Goal: Check status: Check status

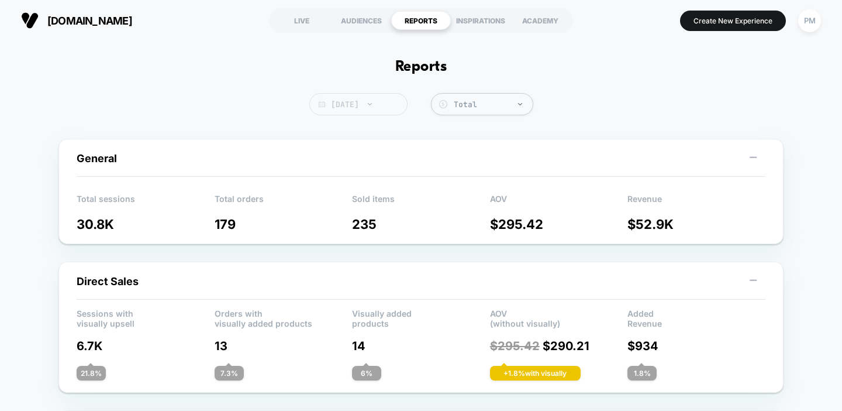
click at [378, 105] on span "[DATE]" at bounding box center [358, 104] width 98 height 22
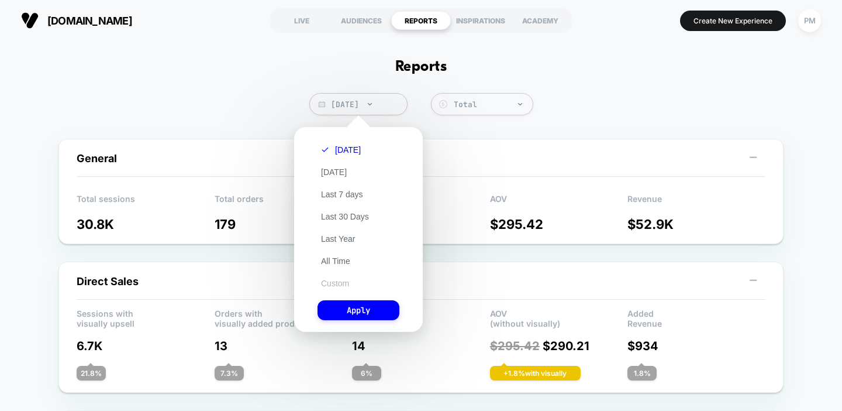
click at [332, 282] on button "Custom" at bounding box center [335, 283] width 35 height 11
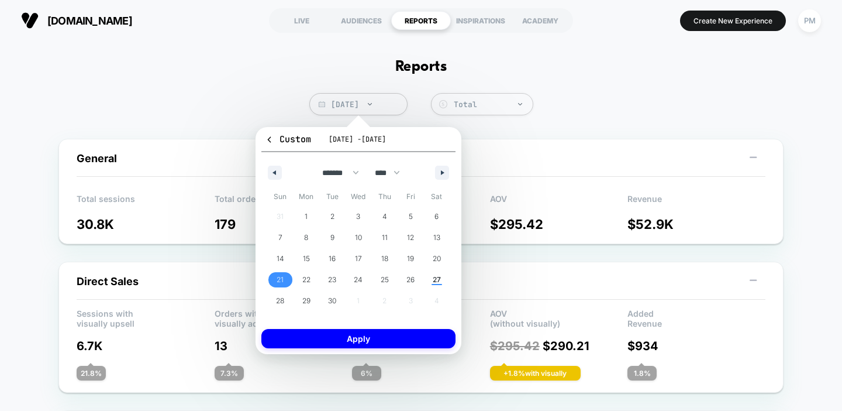
click at [280, 278] on span "21" at bounding box center [280, 279] width 7 height 21
click at [414, 280] on span "26" at bounding box center [411, 279] width 8 height 21
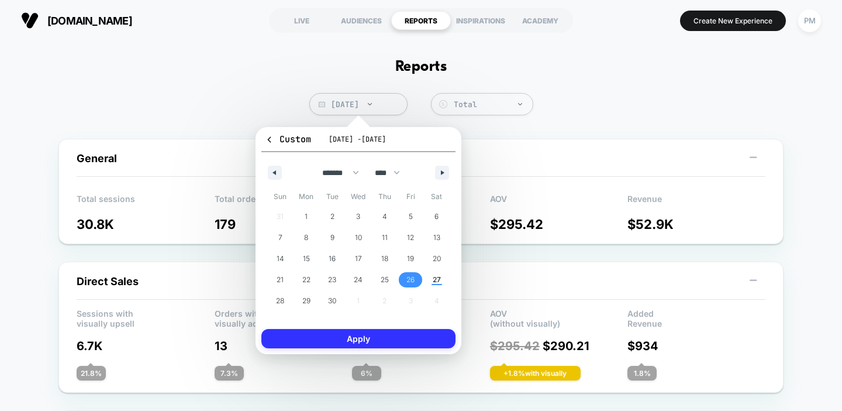
click at [378, 339] on button "Apply" at bounding box center [358, 338] width 194 height 19
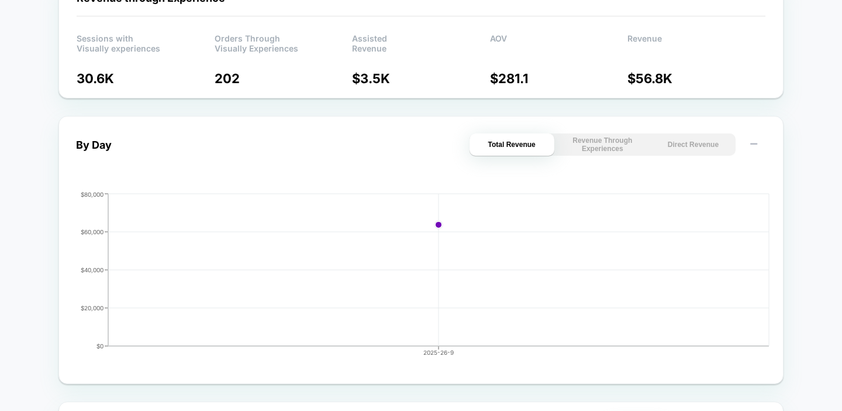
scroll to position [419, 0]
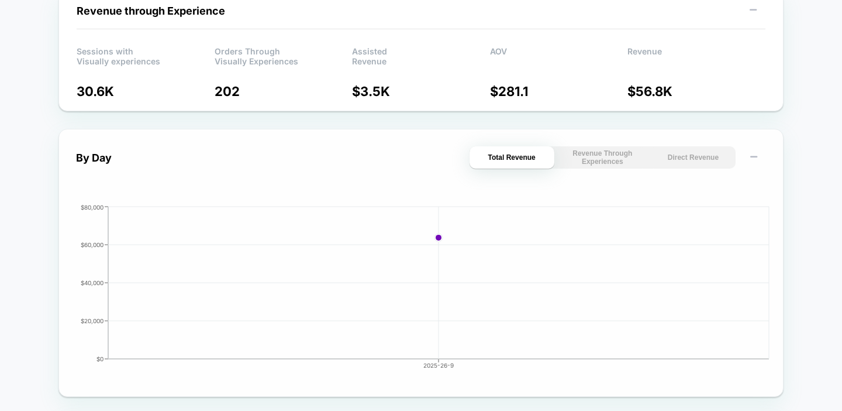
click at [696, 163] on button "Direct Revenue" at bounding box center [693, 157] width 85 height 22
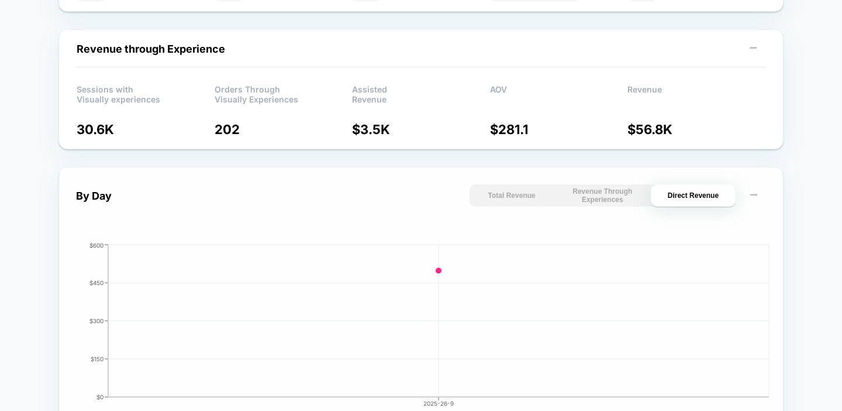
scroll to position [0, 0]
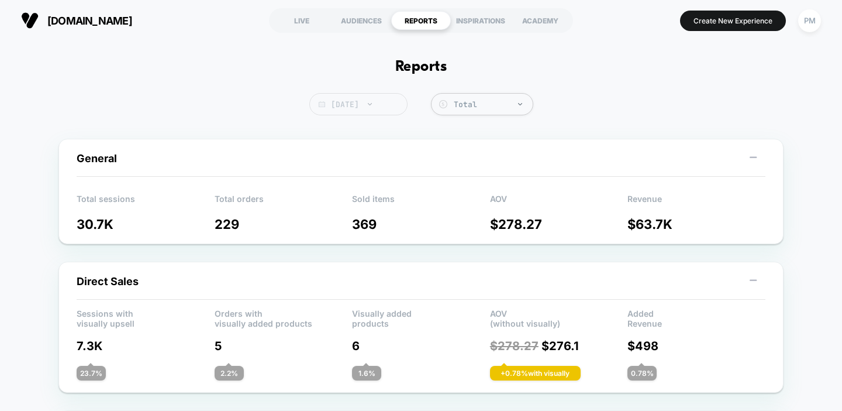
click at [394, 107] on span "[DATE]" at bounding box center [358, 104] width 98 height 22
select select "*"
select select "****"
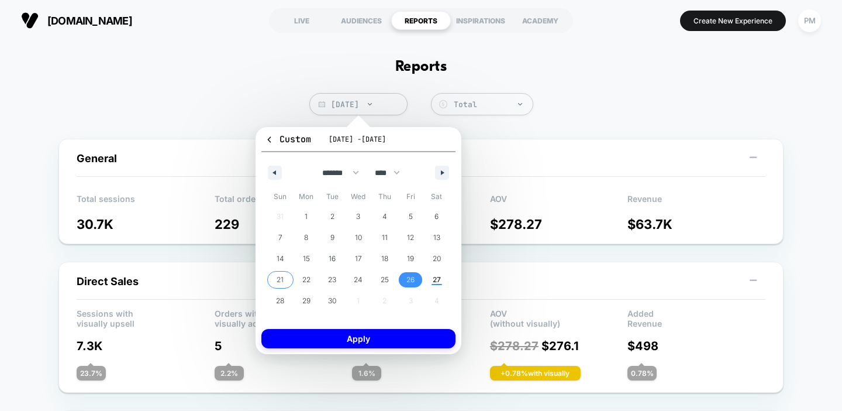
click at [277, 281] on span "21" at bounding box center [280, 279] width 7 height 21
click at [432, 279] on span "27" at bounding box center [436, 279] width 26 height 15
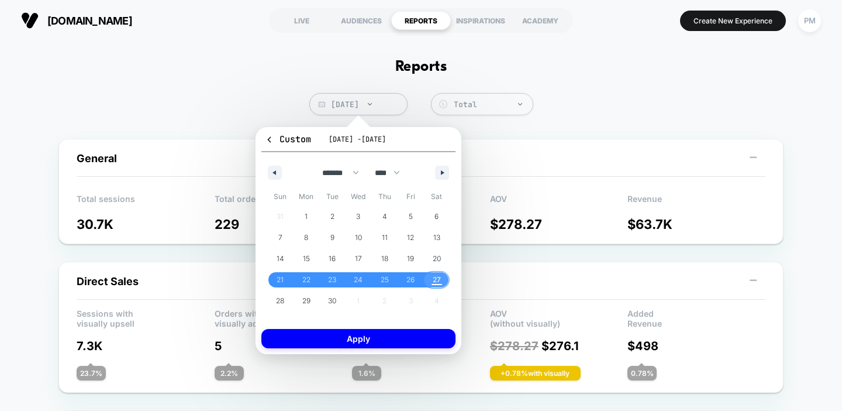
click at [436, 278] on span "27" at bounding box center [437, 279] width 8 height 21
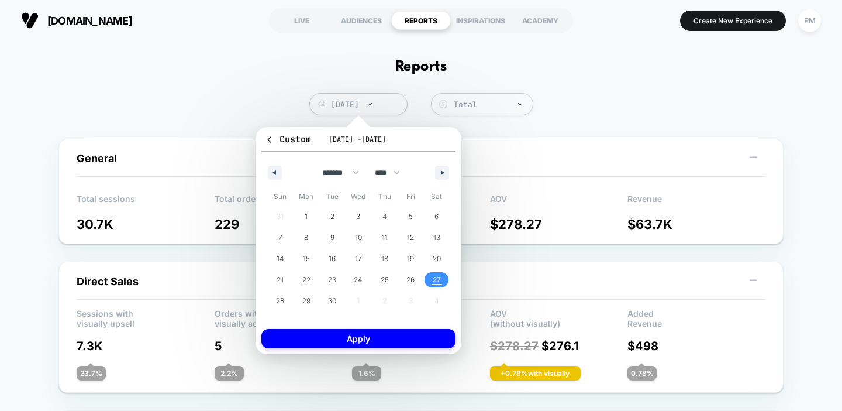
click at [436, 278] on span "27" at bounding box center [437, 279] width 8 height 21
click at [401, 336] on button "Apply" at bounding box center [358, 338] width 194 height 19
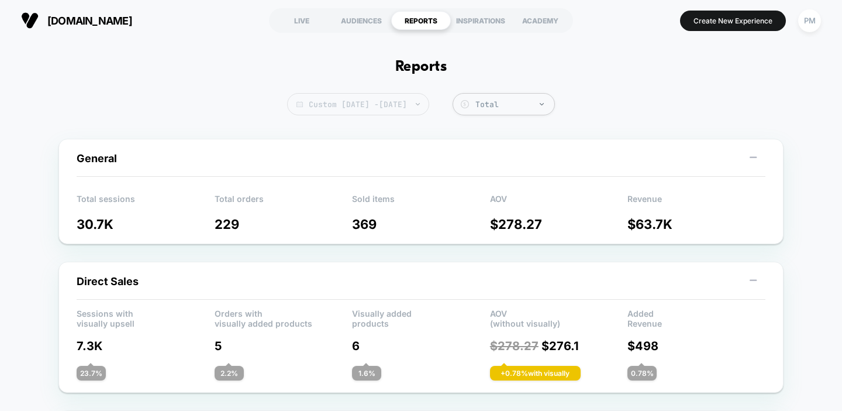
click at [419, 112] on span "Custom [DATE] - [DATE]" at bounding box center [358, 104] width 142 height 22
select select "*"
select select "****"
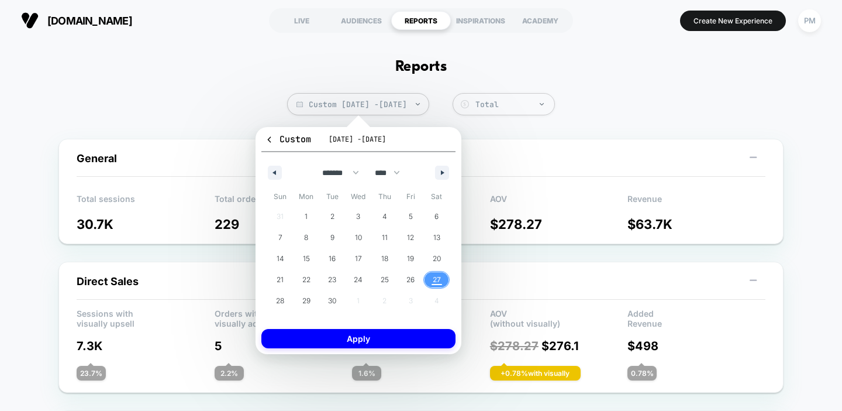
click at [436, 275] on span "27" at bounding box center [437, 279] width 8 height 21
click at [419, 342] on button "Apply" at bounding box center [358, 338] width 194 height 19
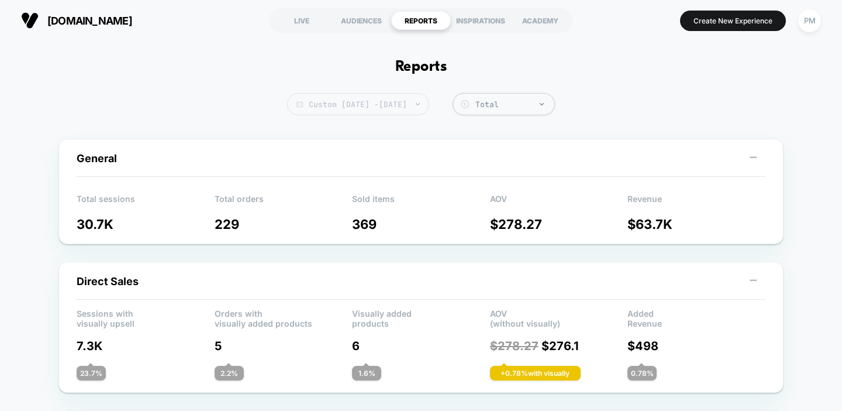
click at [411, 108] on span "Custom [DATE] - [DATE]" at bounding box center [358, 104] width 142 height 22
select select "*"
select select "****"
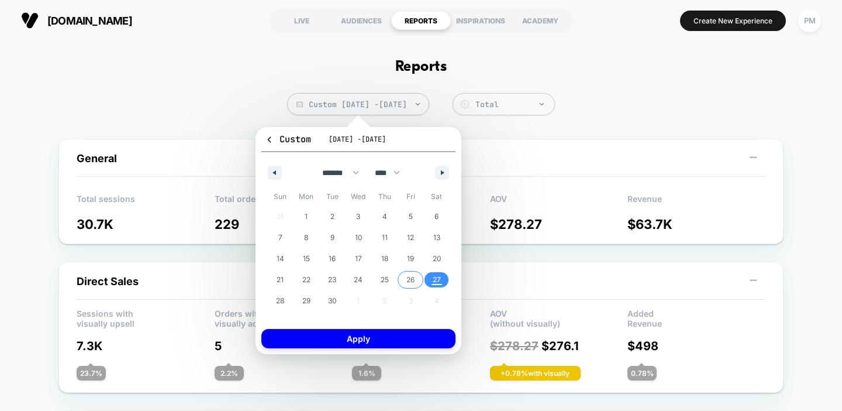
click at [411, 276] on span "26" at bounding box center [411, 279] width 8 height 21
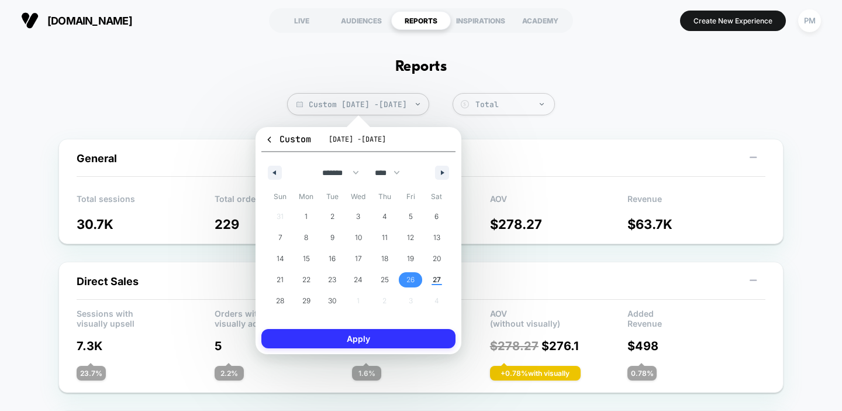
click at [408, 336] on button "Apply" at bounding box center [358, 338] width 194 height 19
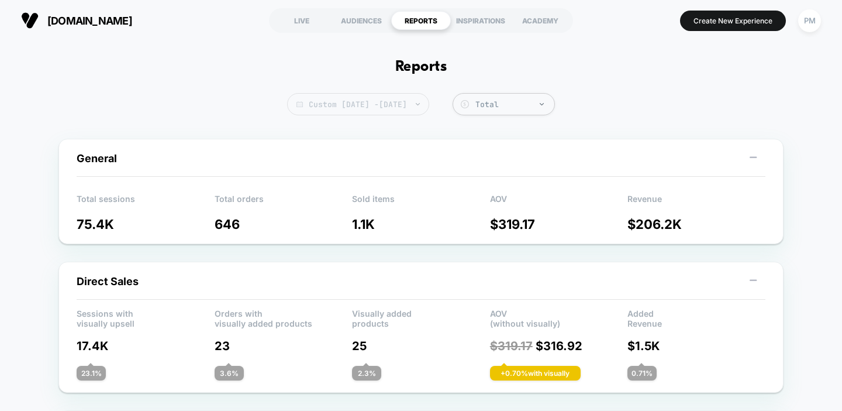
click at [415, 109] on span "Custom [DATE] - [DATE]" at bounding box center [358, 104] width 142 height 22
select select "*"
select select "****"
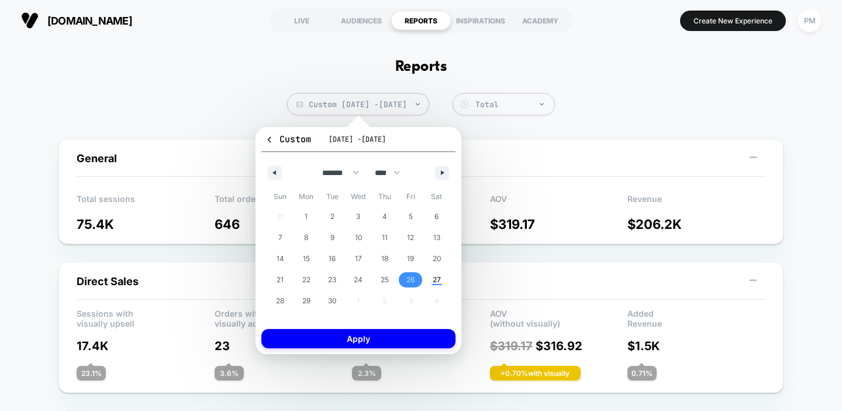
click at [409, 277] on span "26" at bounding box center [411, 279] width 8 height 21
click at [397, 340] on button "Apply" at bounding box center [358, 338] width 194 height 19
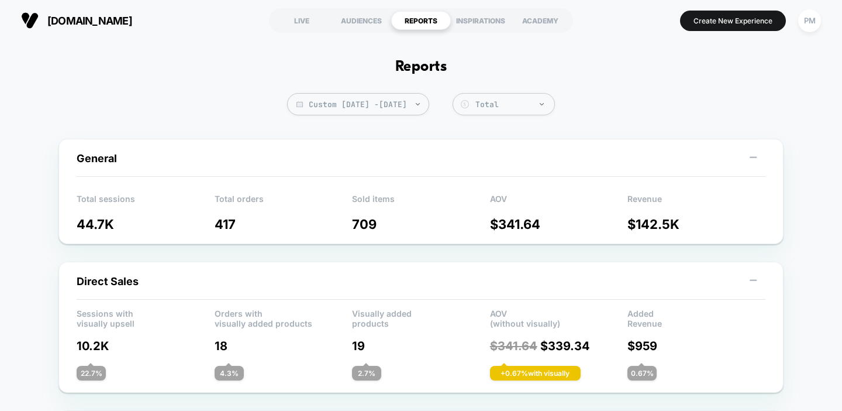
click at [287, 108] on span "Custom [DATE] - [DATE]" at bounding box center [358, 104] width 142 height 22
select select "*"
select select "****"
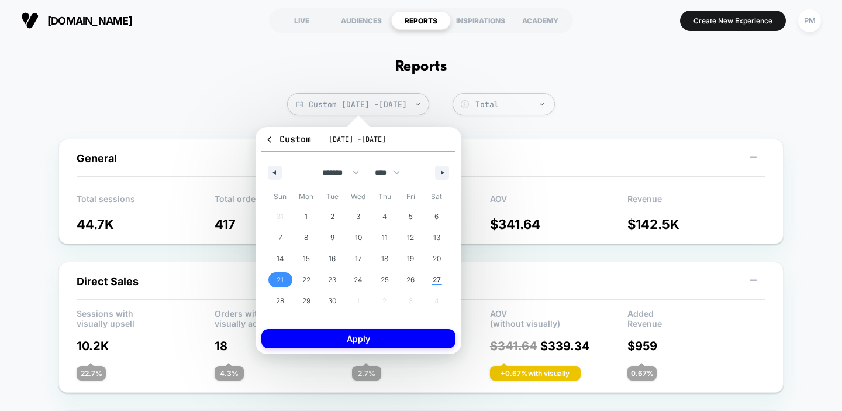
click at [274, 282] on span "21" at bounding box center [280, 279] width 26 height 15
click at [442, 277] on span "27" at bounding box center [436, 279] width 26 height 15
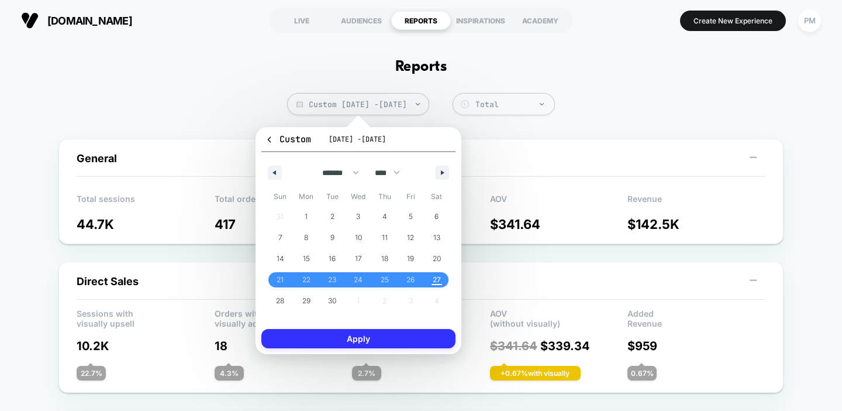
click at [415, 341] on button "Apply" at bounding box center [358, 338] width 194 height 19
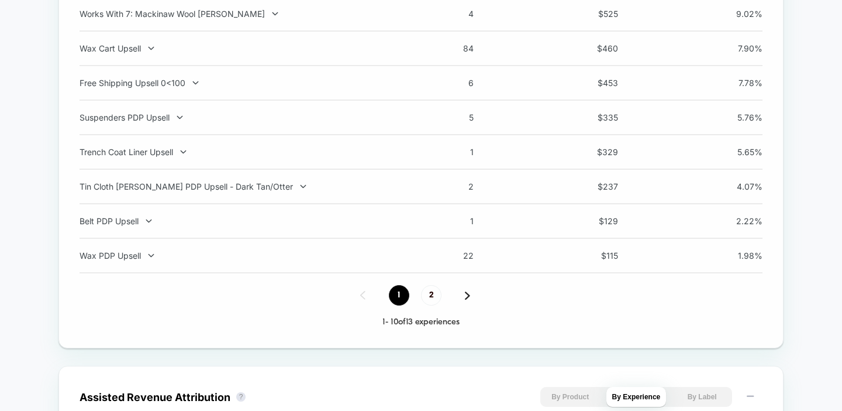
scroll to position [738, 0]
